Goal: Information Seeking & Learning: Learn about a topic

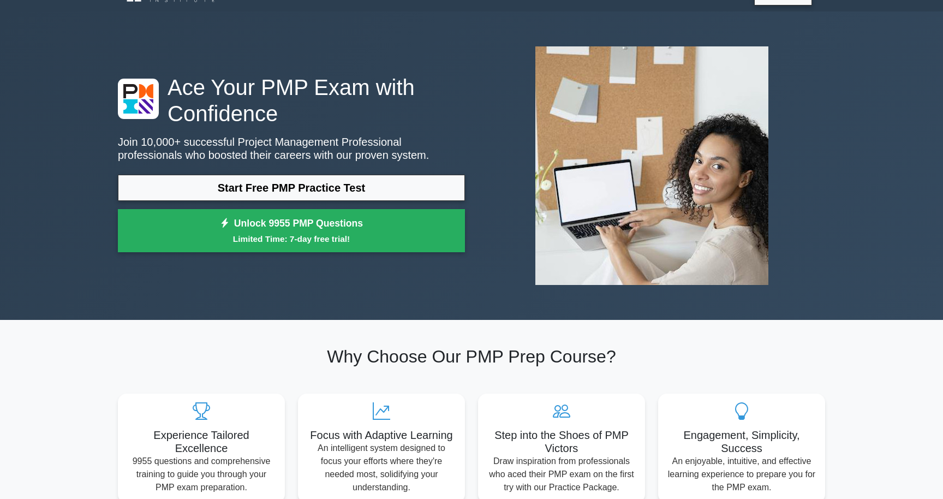
scroll to position [26, 0]
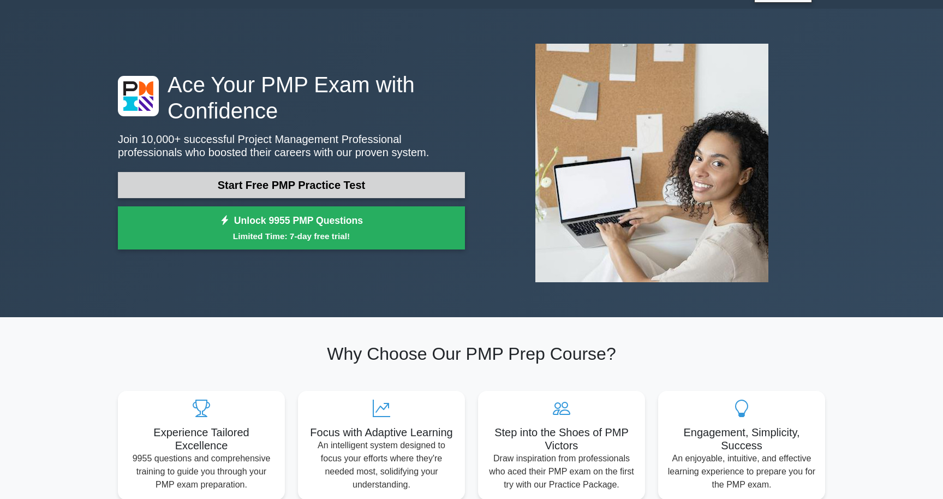
click at [294, 188] on link "Start Free PMP Practice Test" at bounding box center [291, 185] width 347 height 26
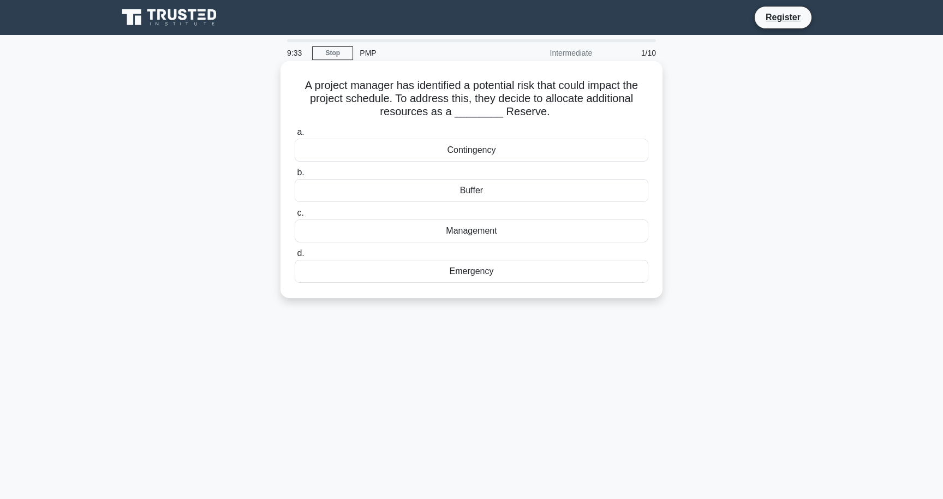
click at [487, 237] on div "Management" at bounding box center [472, 230] width 354 height 23
click at [295, 217] on input "c. Management" at bounding box center [295, 213] width 0 height 7
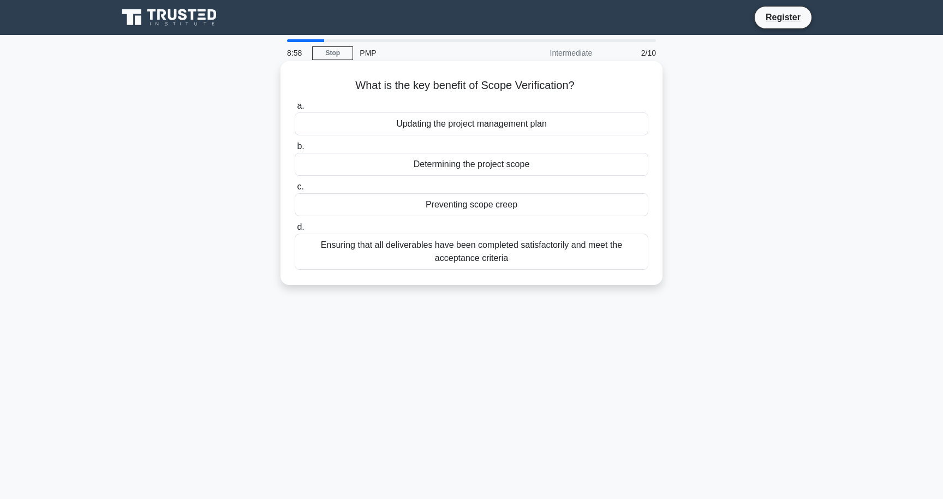
click at [484, 263] on div "Ensuring that all deliverables have been completed satisfactorily and meet the …" at bounding box center [472, 252] width 354 height 36
click at [295, 231] on input "d. Ensuring that all deliverables have been completed satisfactorily and meet t…" at bounding box center [295, 227] width 0 height 7
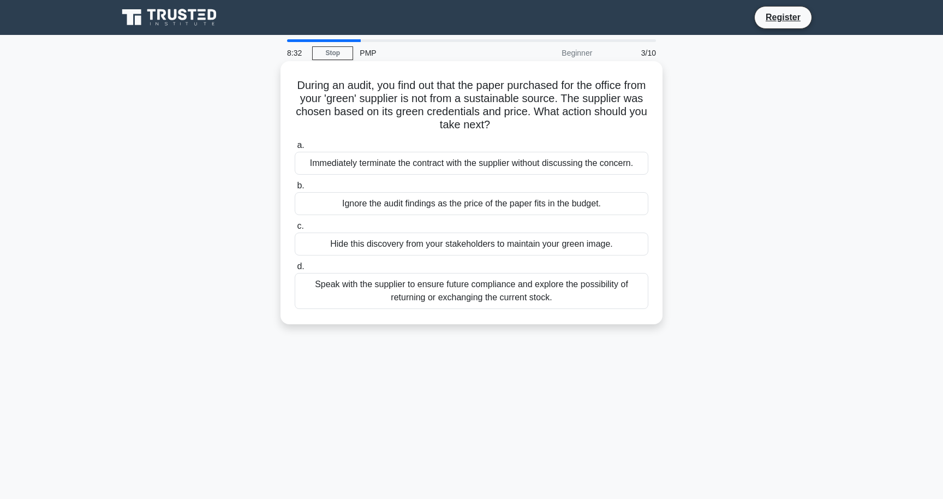
click at [490, 298] on div "Speak with the supplier to ensure future compliance and explore the possibility…" at bounding box center [472, 291] width 354 height 36
click at [295, 270] on input "d. Speak with the supplier to ensure future compliance and explore the possibil…" at bounding box center [295, 266] width 0 height 7
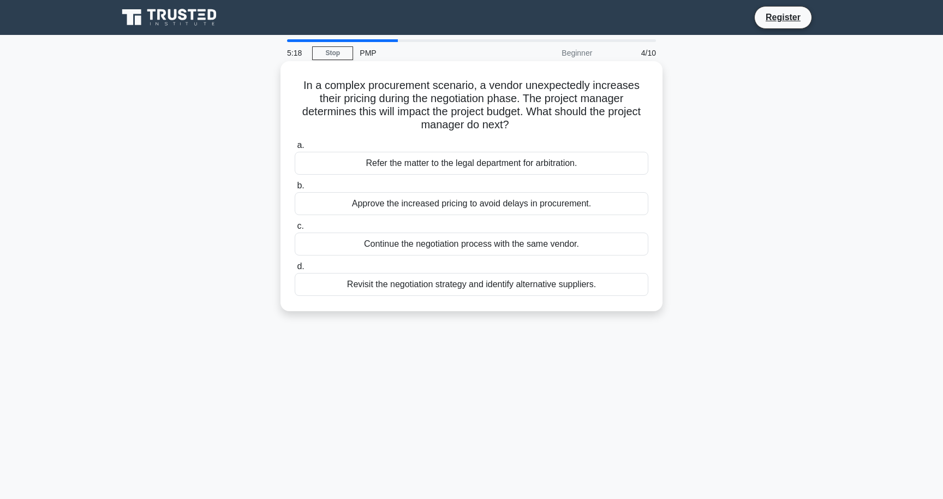
click at [449, 289] on div "Revisit the negotiation strategy and identify alternative suppliers." at bounding box center [472, 284] width 354 height 23
click at [295, 270] on input "d. Revisit the negotiation strategy and identify alternative suppliers." at bounding box center [295, 266] width 0 height 7
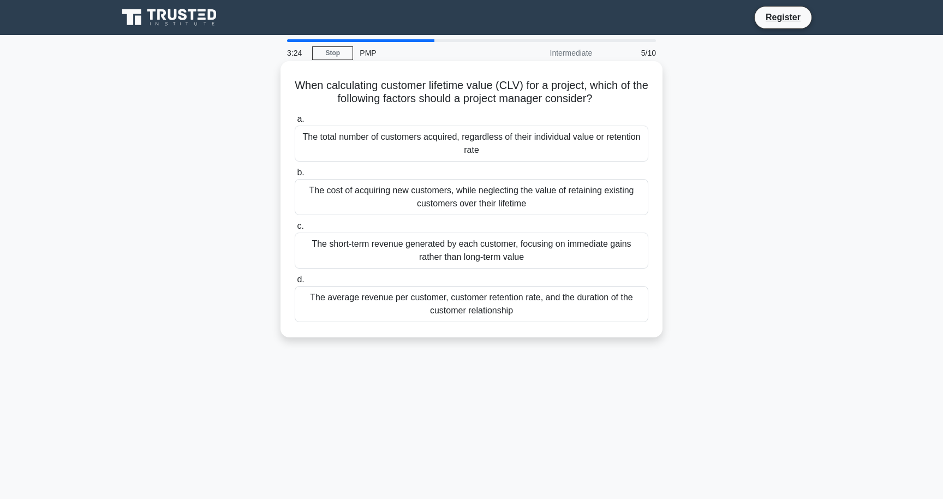
click at [423, 316] on div "The average revenue per customer, customer retention rate, and the duration of …" at bounding box center [472, 304] width 354 height 36
click at [295, 283] on input "d. The average revenue per customer, customer retention rate, and the duration …" at bounding box center [295, 279] width 0 height 7
